Goal: Task Accomplishment & Management: Manage account settings

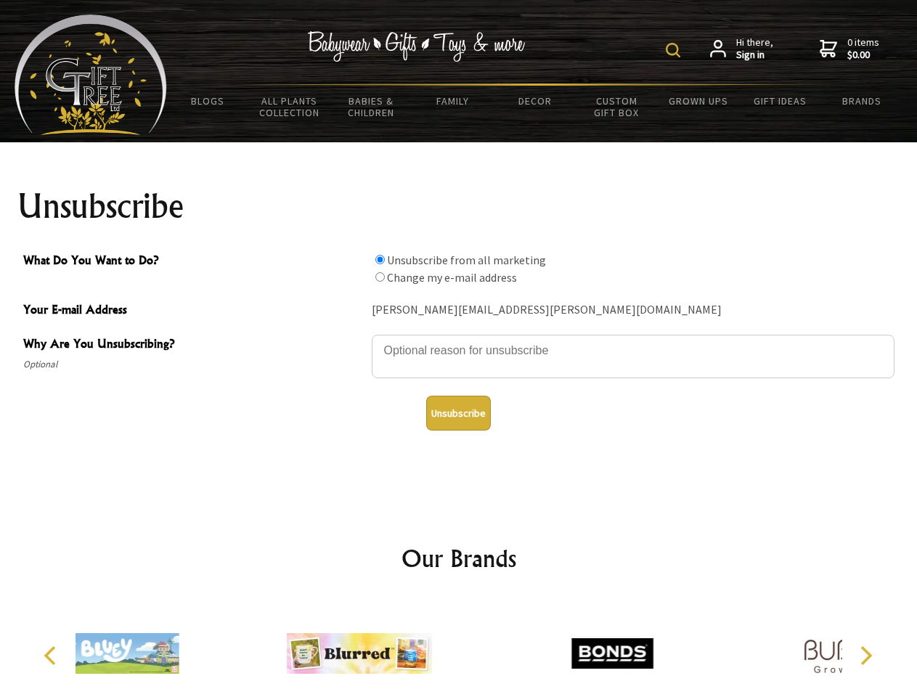
click at [675, 50] on img at bounding box center [673, 50] width 15 height 15
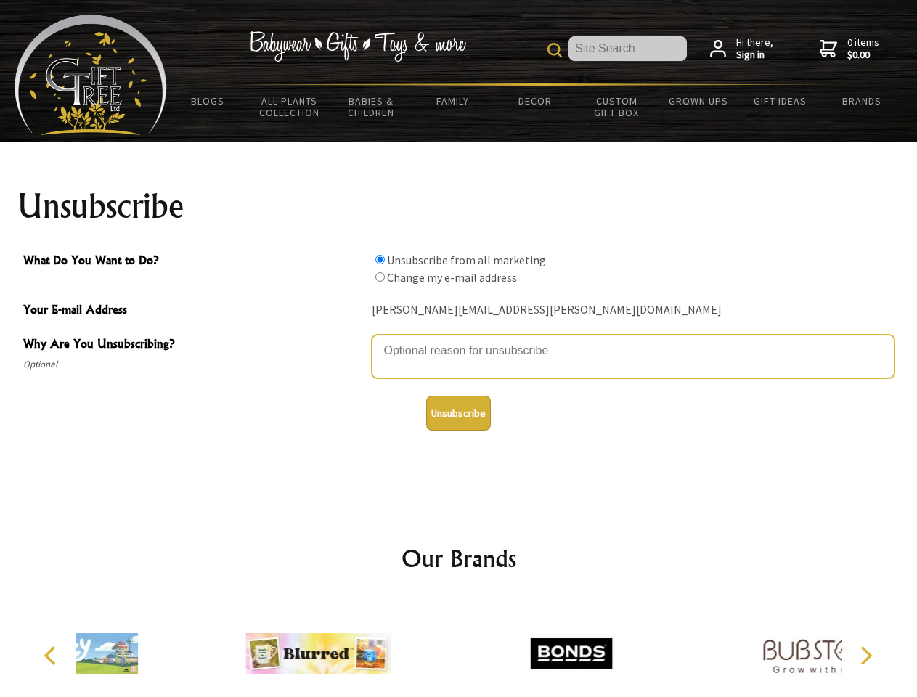
click at [459, 340] on textarea "Why Are You Unsubscribing?" at bounding box center [633, 357] width 523 height 44
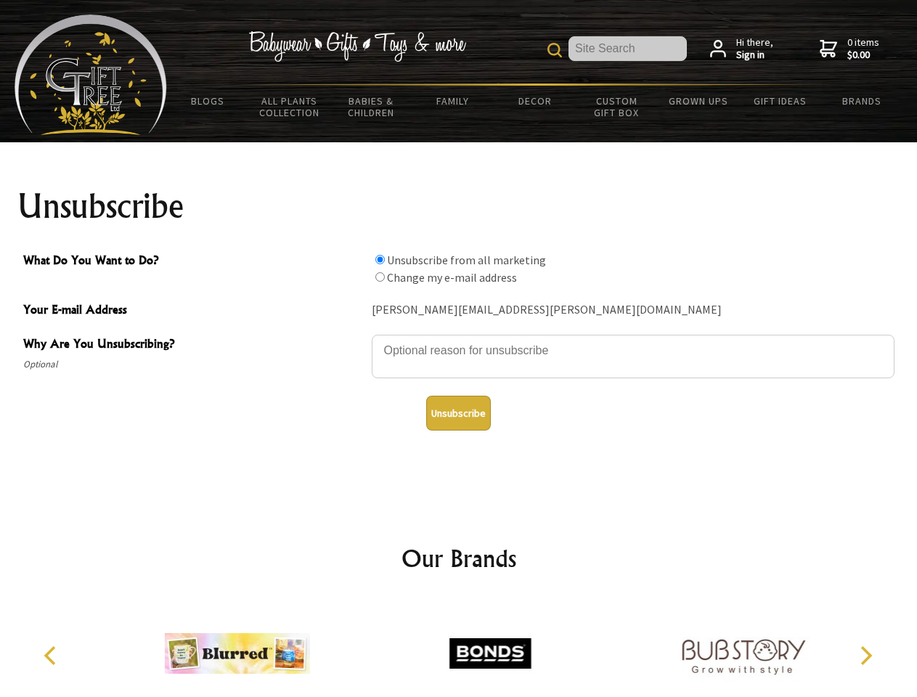
click at [380, 259] on input "What Do You Want to Do?" at bounding box center [379, 259] width 9 height 9
click at [380, 277] on input "What Do You Want to Do?" at bounding box center [379, 276] width 9 height 9
radio input "true"
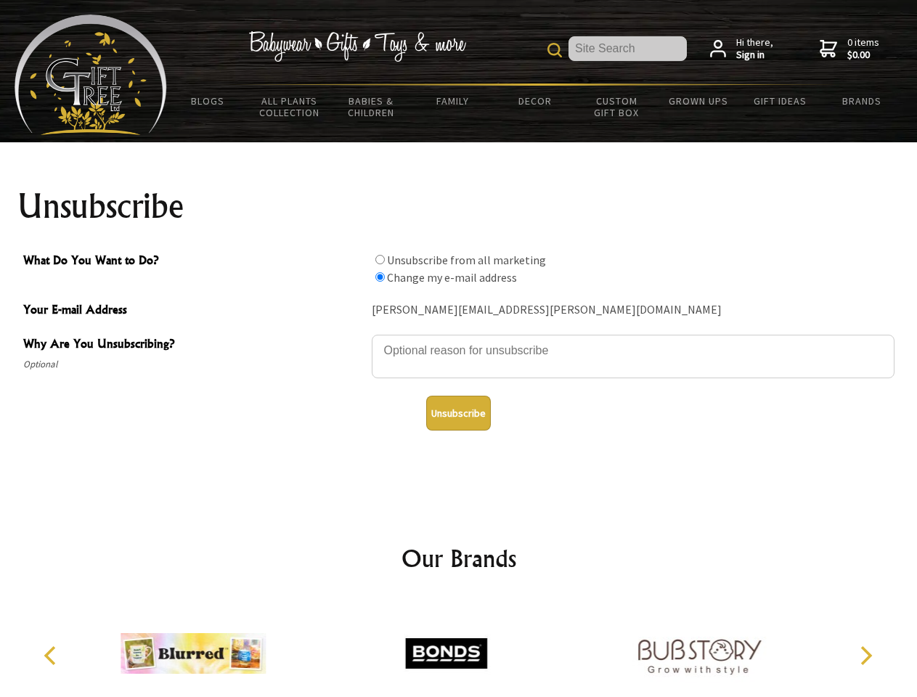
click at [458, 413] on button "Unsubscribe" at bounding box center [458, 413] width 65 height 35
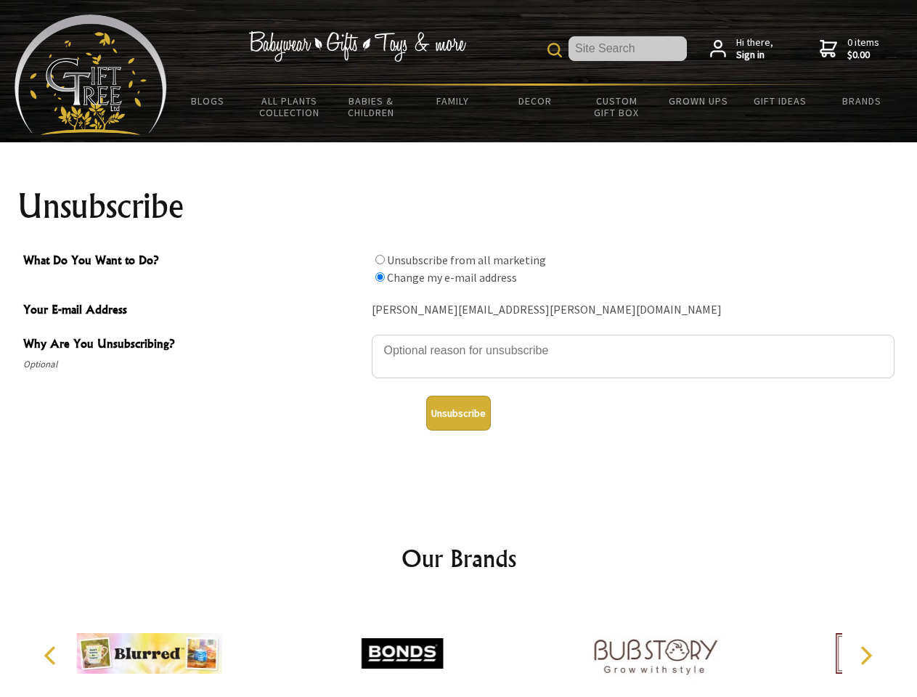
click at [459, 648] on div at bounding box center [402, 655] width 253 height 113
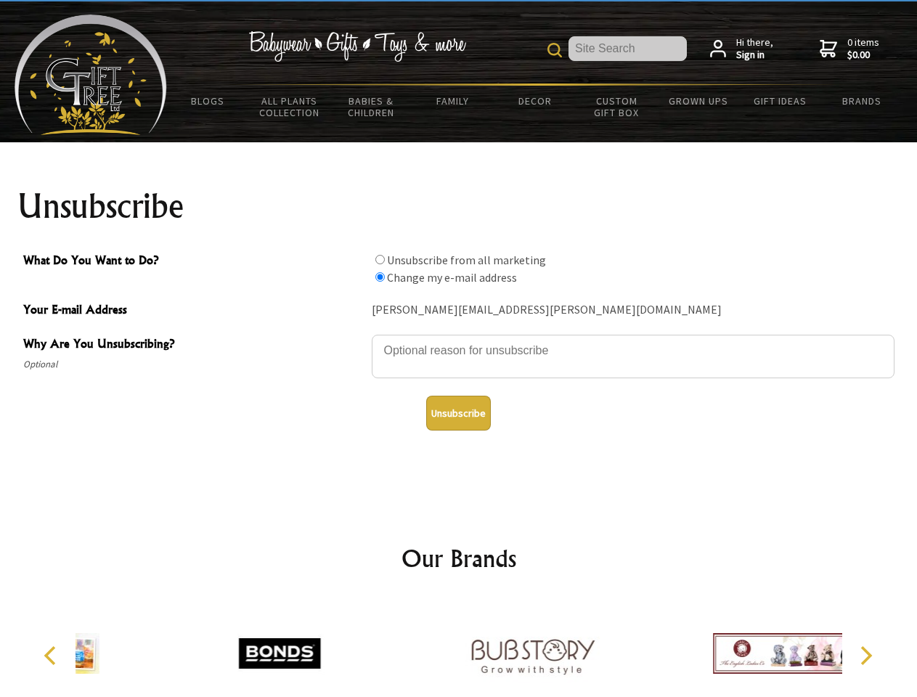
click at [52, 656] on icon "Previous" at bounding box center [51, 655] width 19 height 19
click at [866, 656] on icon "Next" at bounding box center [865, 655] width 19 height 19
